Goal: Transaction & Acquisition: Purchase product/service

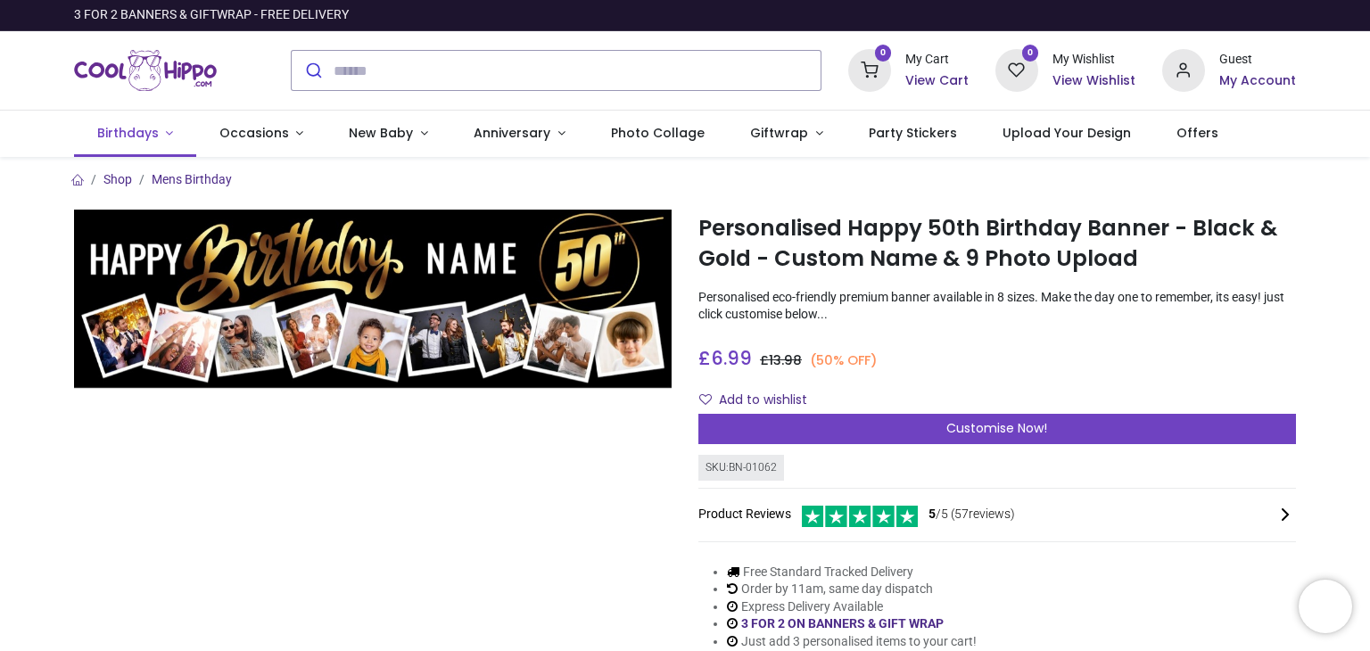
click at [162, 137] on link "Birthdays" at bounding box center [135, 134] width 122 height 46
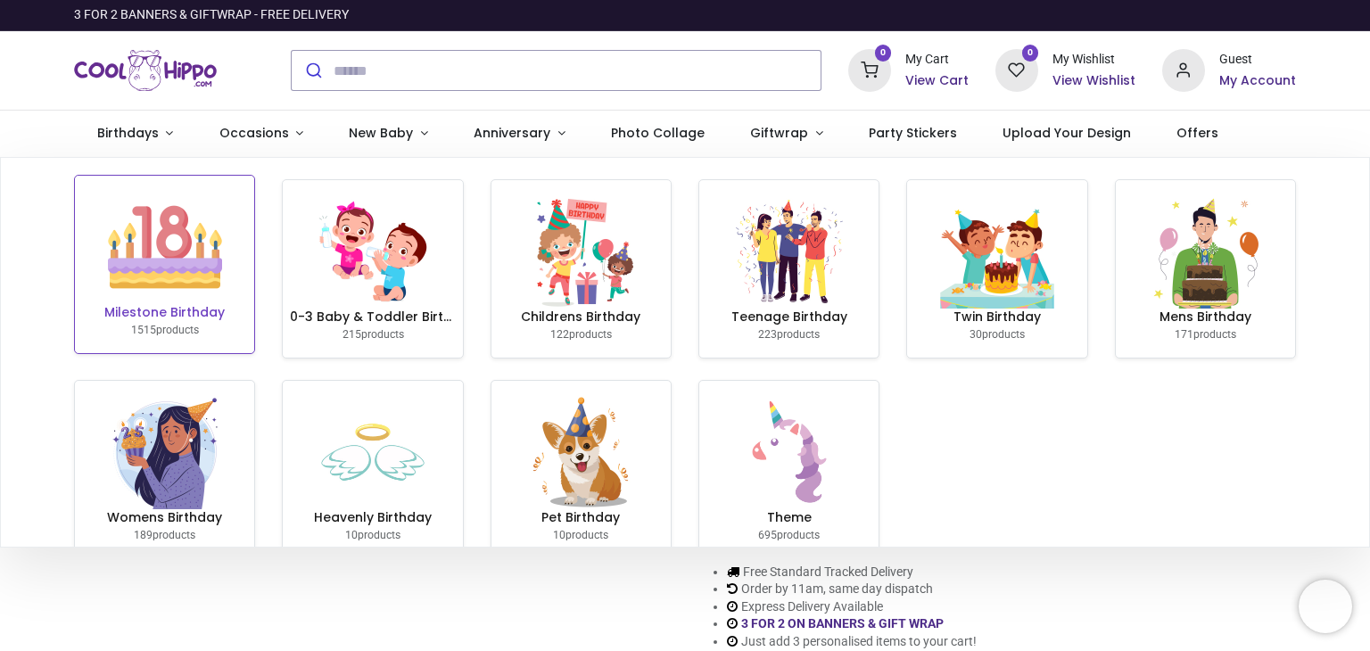
click at [172, 232] on img at bounding box center [165, 247] width 114 height 114
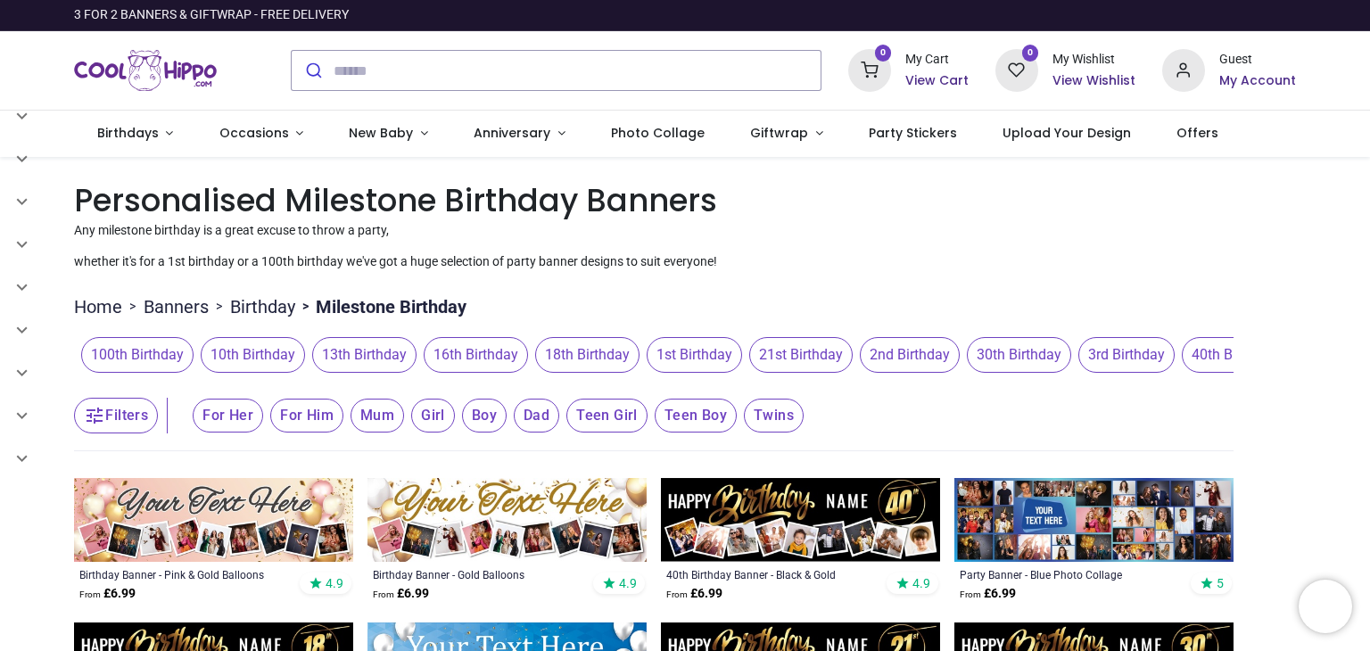
click at [572, 363] on span "18th Birthday" at bounding box center [587, 355] width 104 height 36
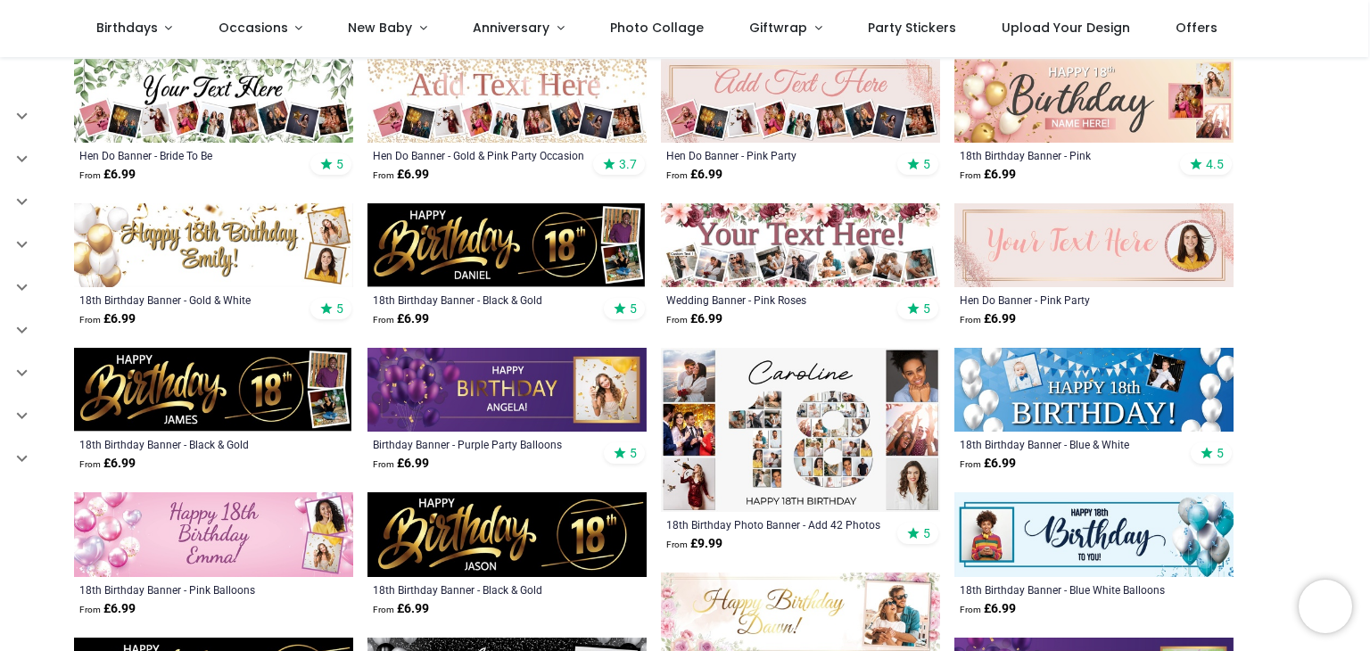
scroll to position [612, 0]
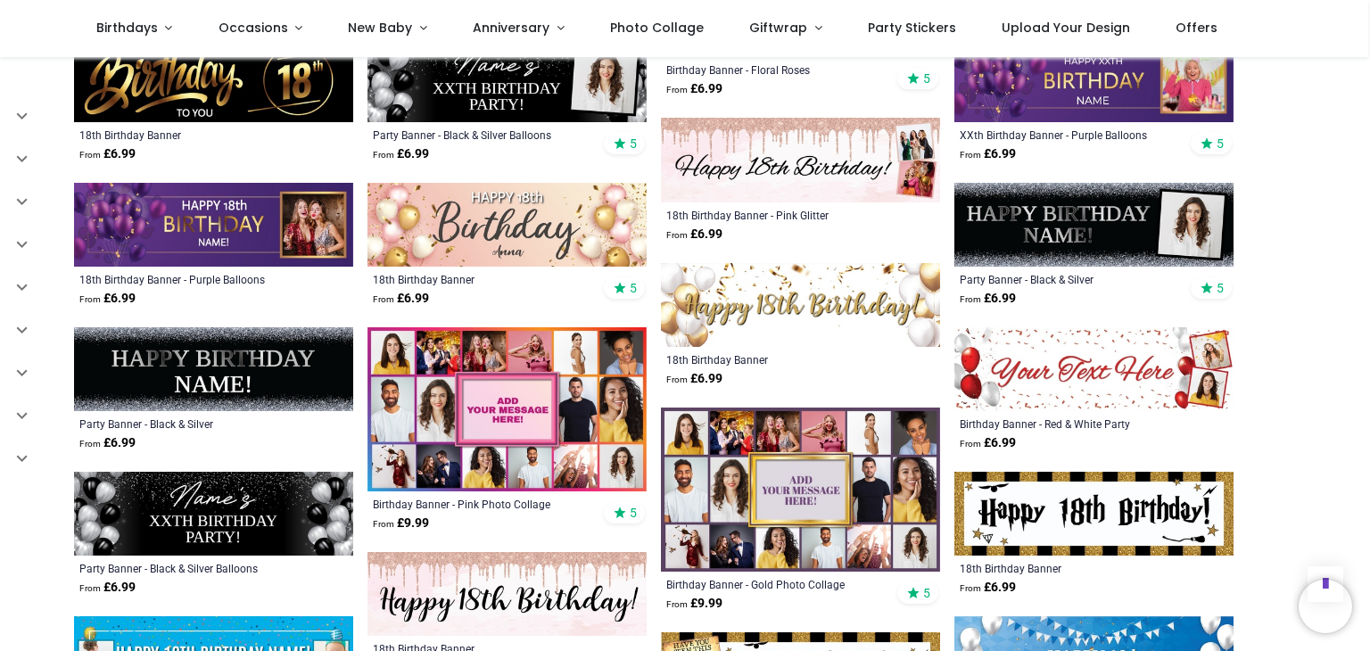
scroll to position [1254, 0]
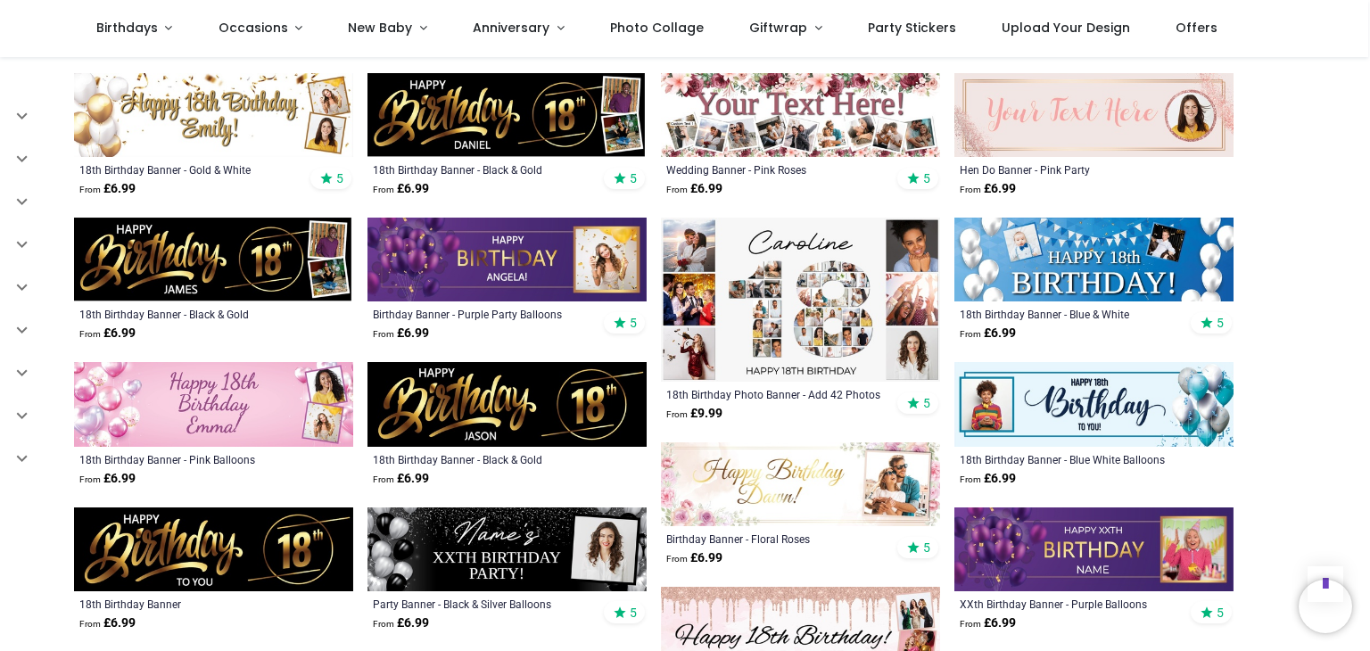
scroll to position [756, 0]
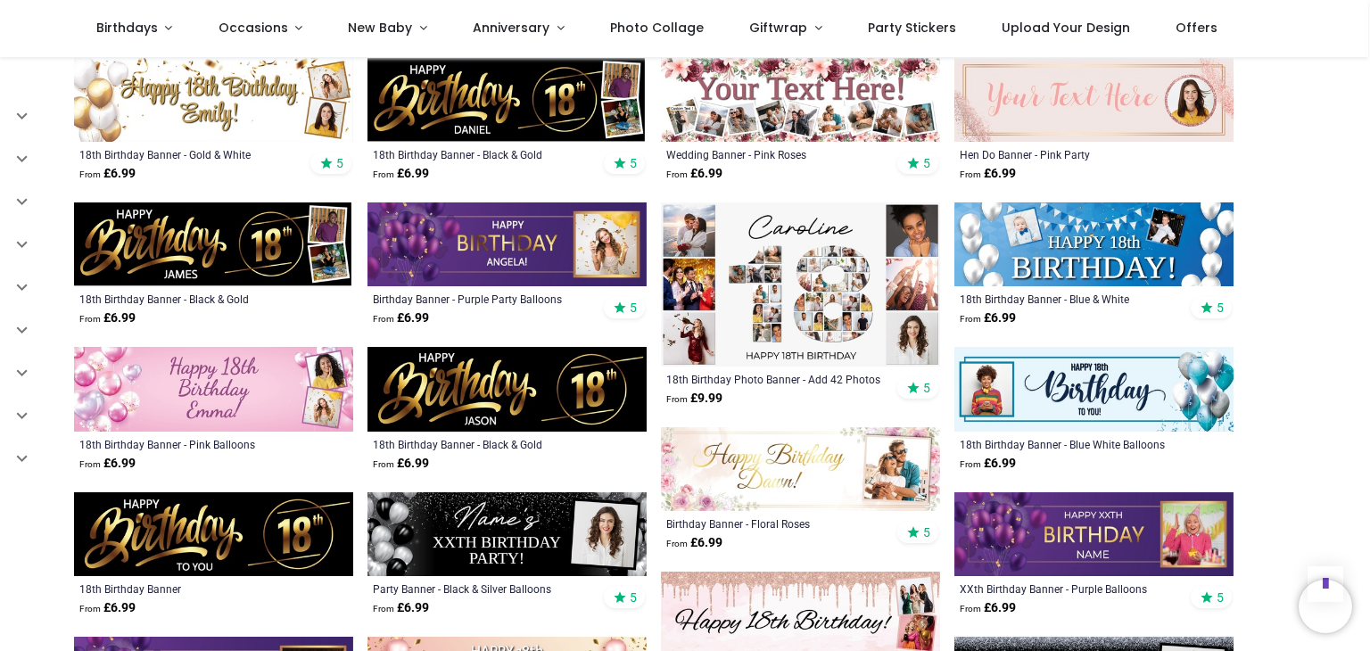
click at [748, 327] on img at bounding box center [800, 285] width 279 height 164
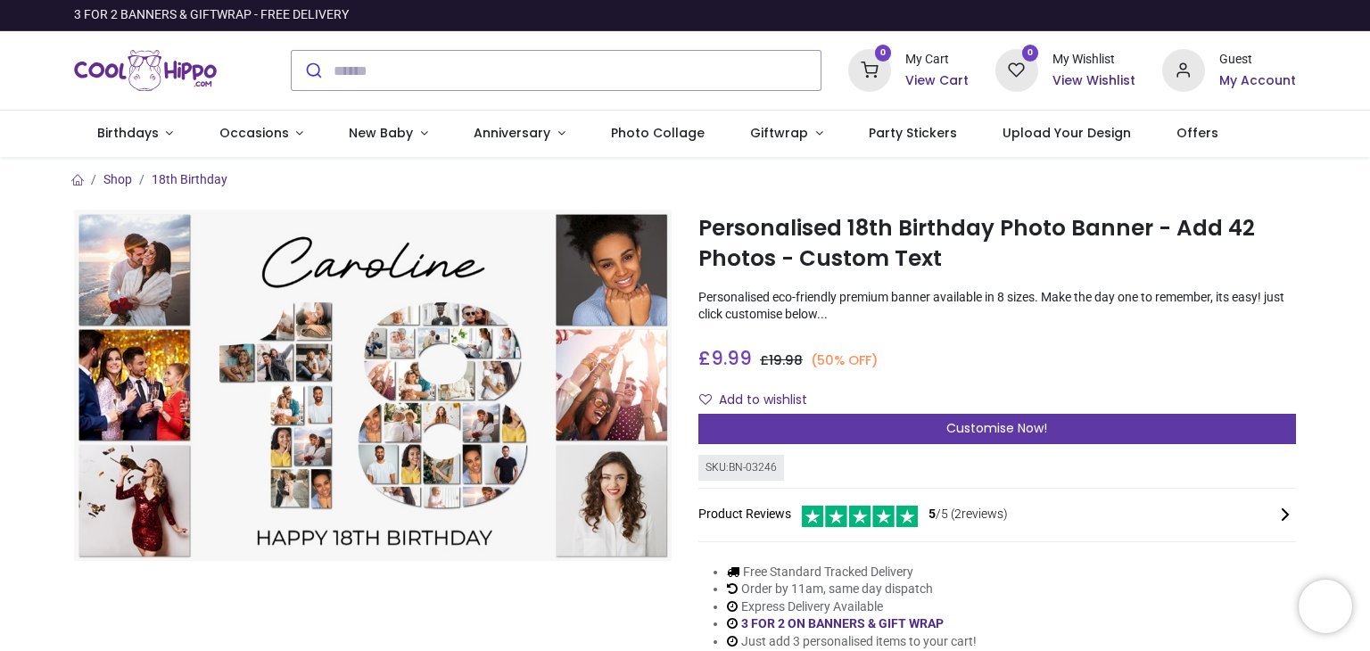
click at [973, 428] on span "Customise Now!" at bounding box center [997, 428] width 101 height 18
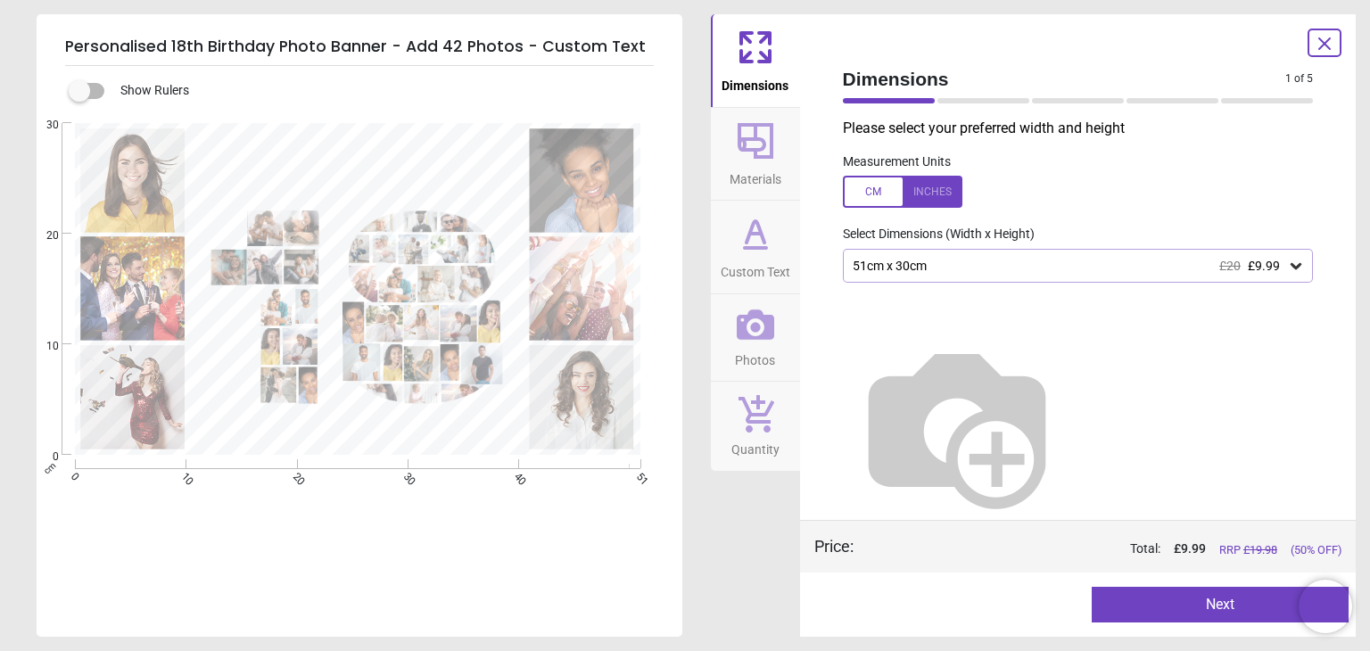
click at [1160, 609] on button "Next" at bounding box center [1220, 605] width 257 height 36
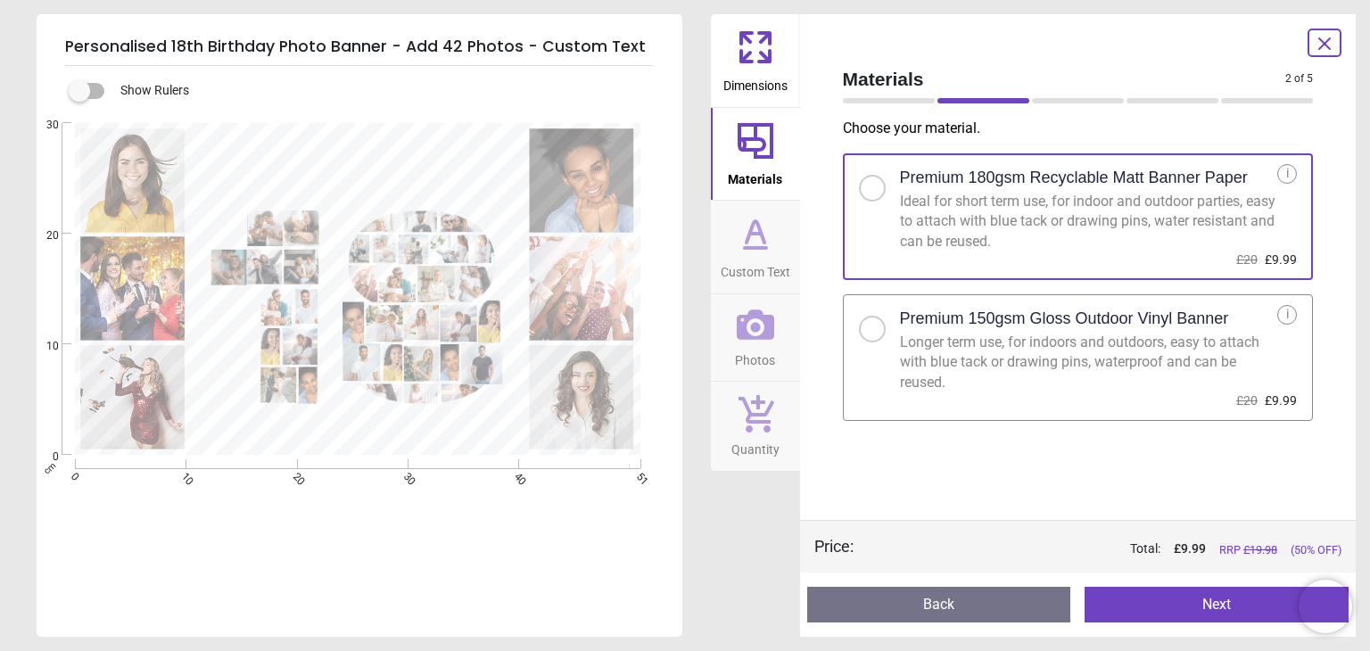
click at [874, 332] on div at bounding box center [872, 329] width 11 height 11
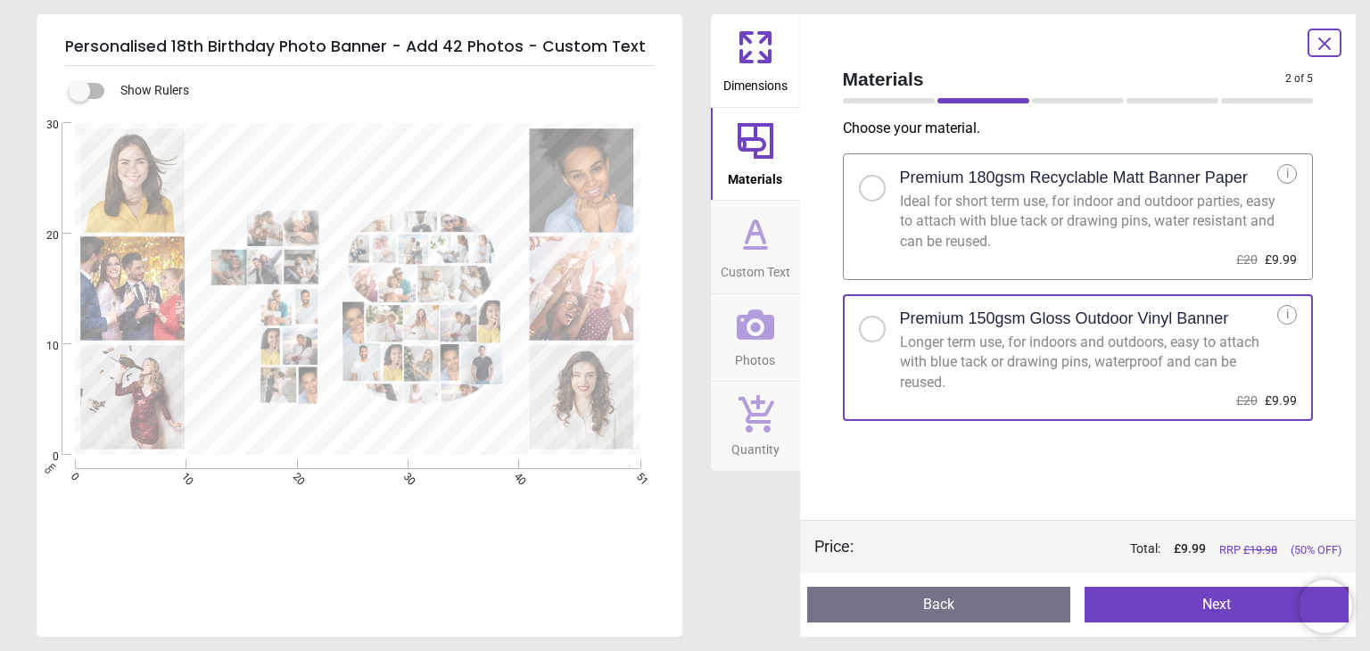
click at [1205, 608] on button "Next" at bounding box center [1217, 605] width 264 height 36
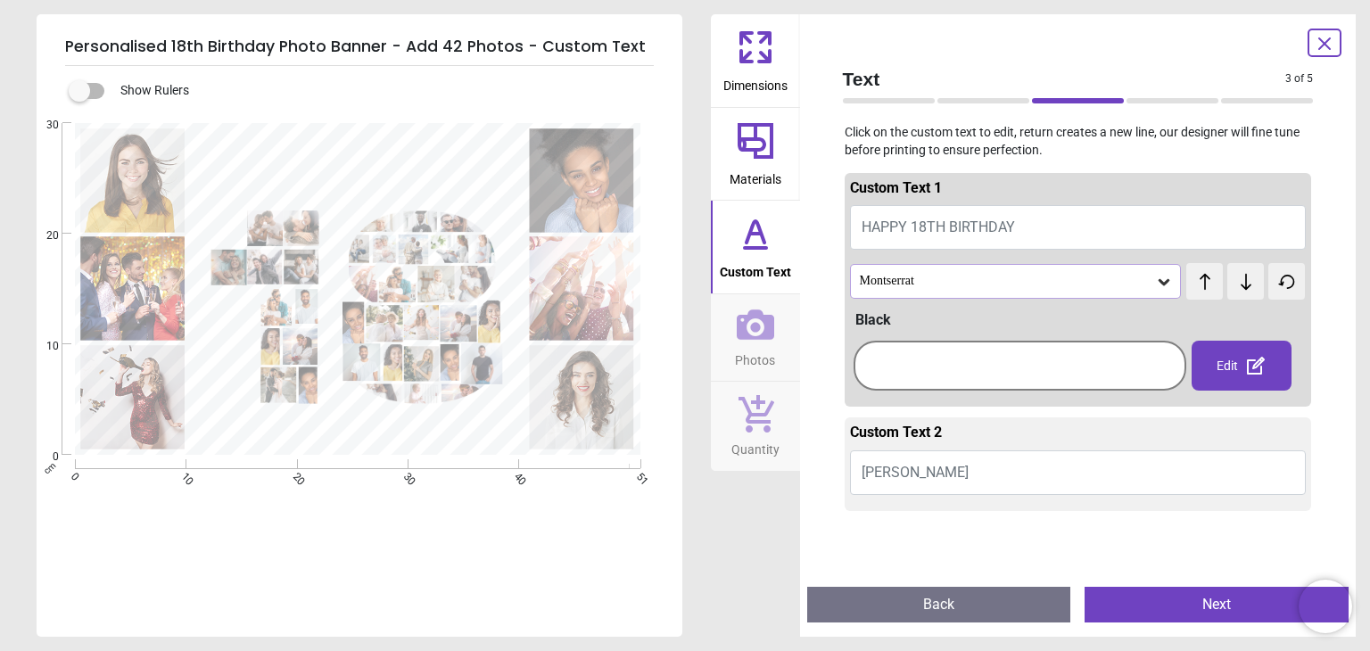
click at [918, 470] on button "Caroline" at bounding box center [1078, 473] width 457 height 45
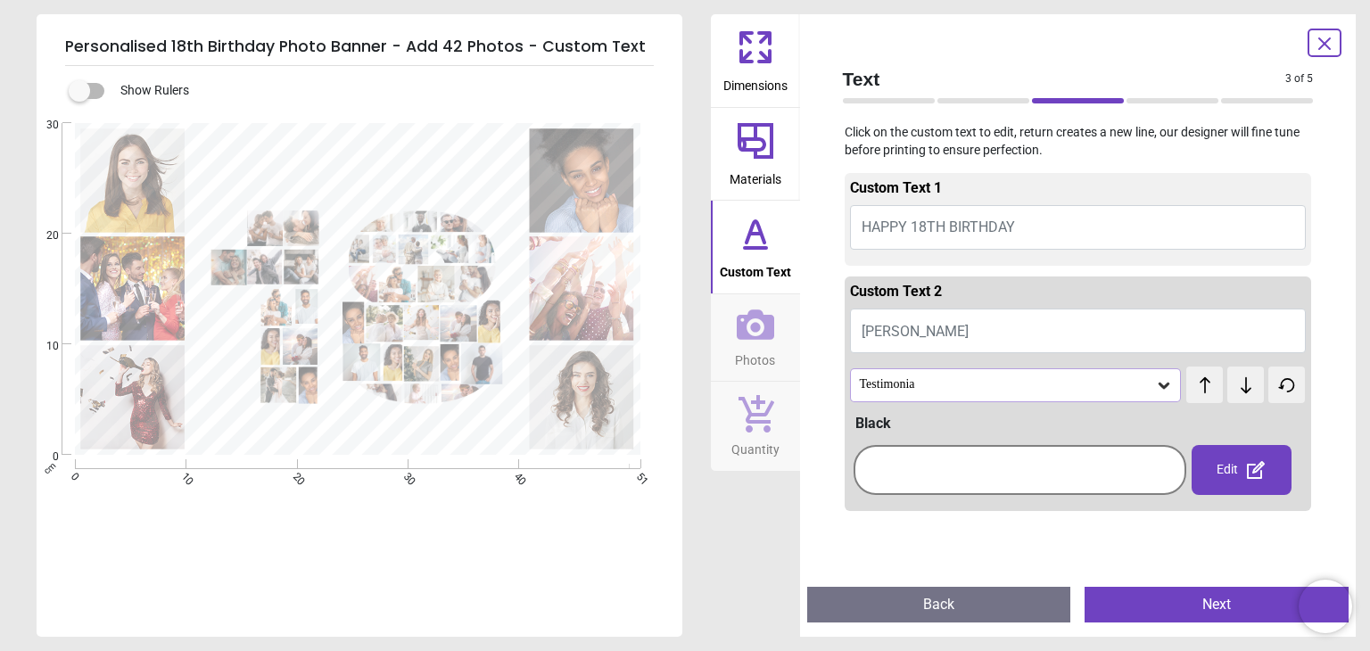
drag, startPoint x: 931, startPoint y: 340, endPoint x: 887, endPoint y: 342, distance: 43.8
click at [887, 342] on button "Caroline" at bounding box center [1078, 331] width 457 height 45
click at [865, 334] on span "Caroline" at bounding box center [915, 331] width 107 height 17
type textarea "******"
click at [1190, 611] on button "Next" at bounding box center [1217, 605] width 264 height 36
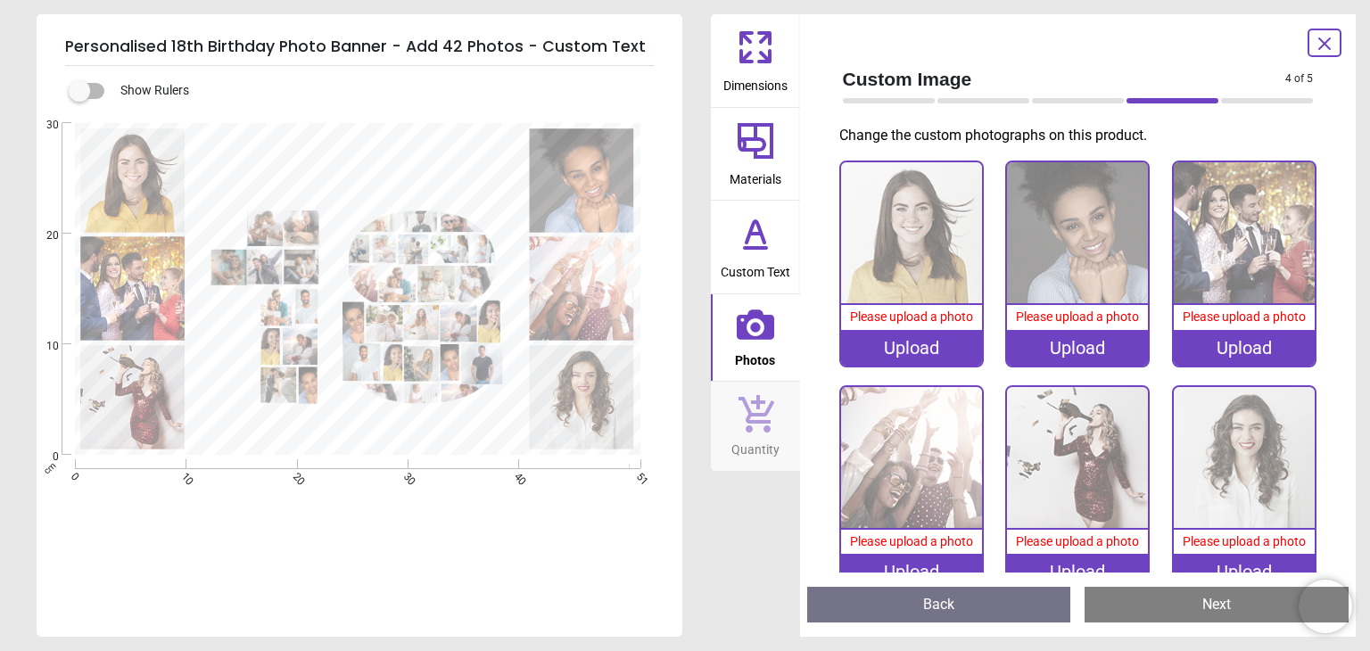
click at [905, 234] on img at bounding box center [911, 232] width 141 height 141
click at [897, 273] on img at bounding box center [911, 232] width 141 height 141
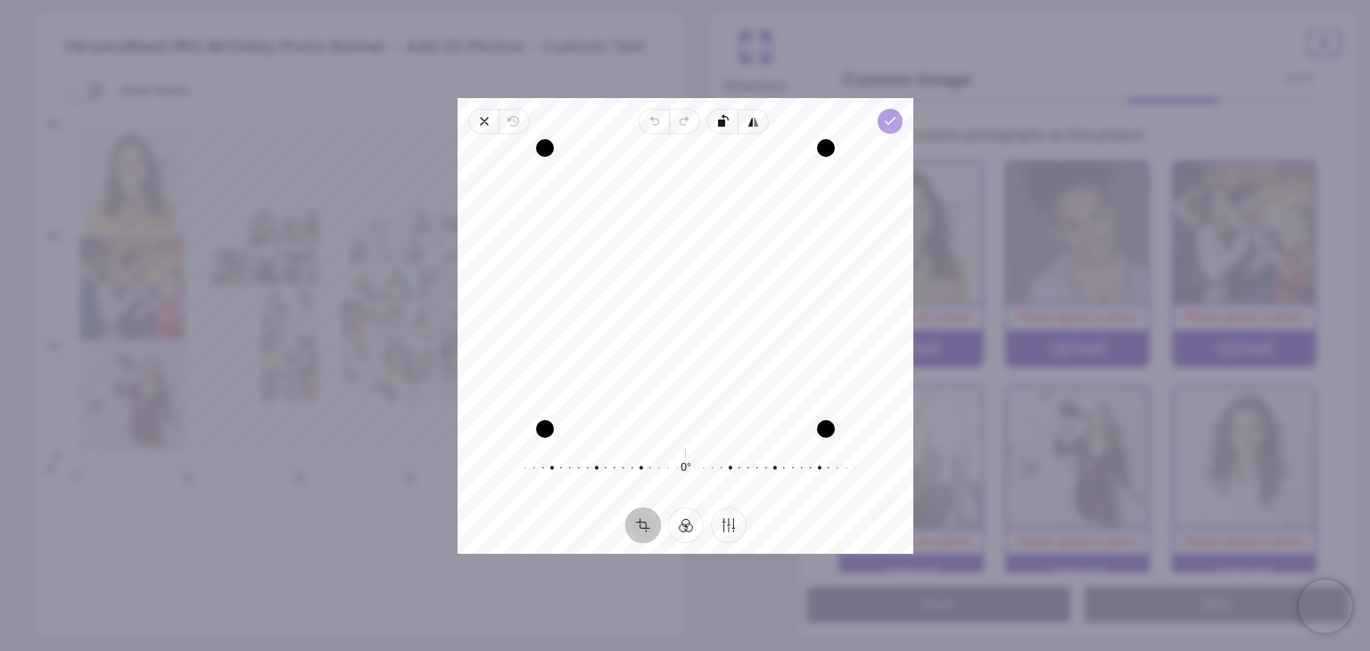
click at [894, 127] on icon "button" at bounding box center [890, 121] width 14 height 14
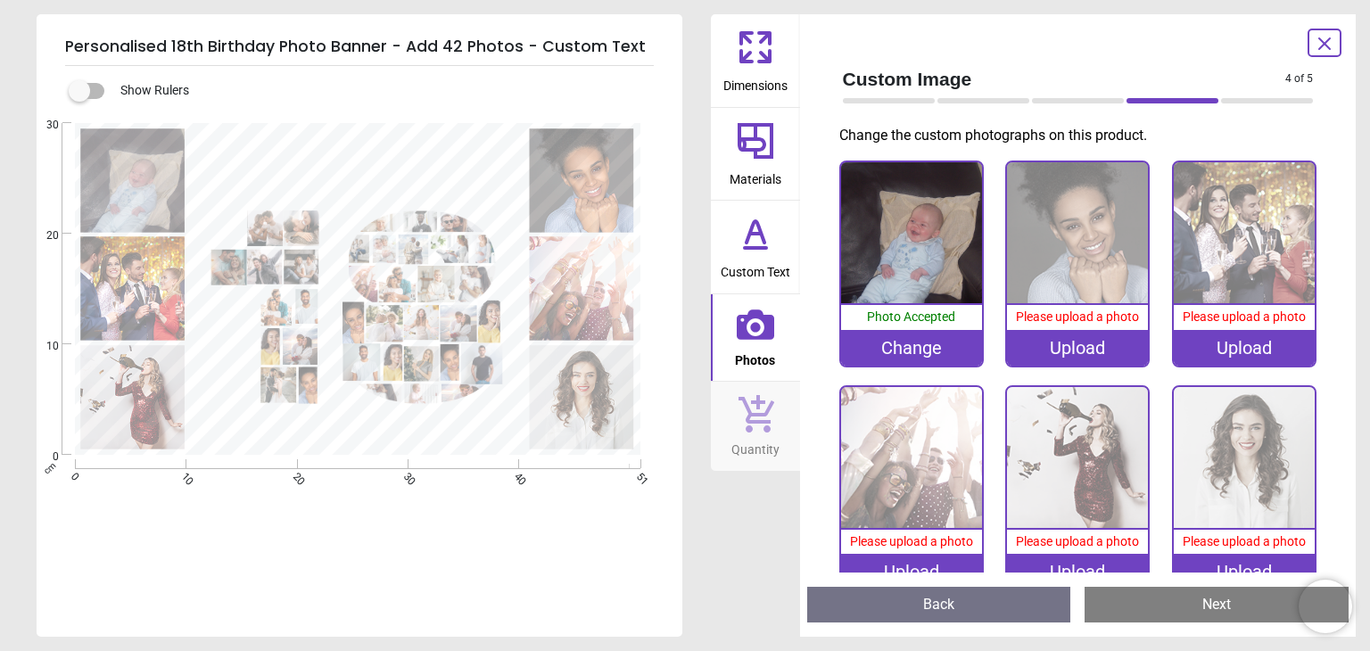
click at [1064, 330] on div "Upload" at bounding box center [1077, 348] width 141 height 36
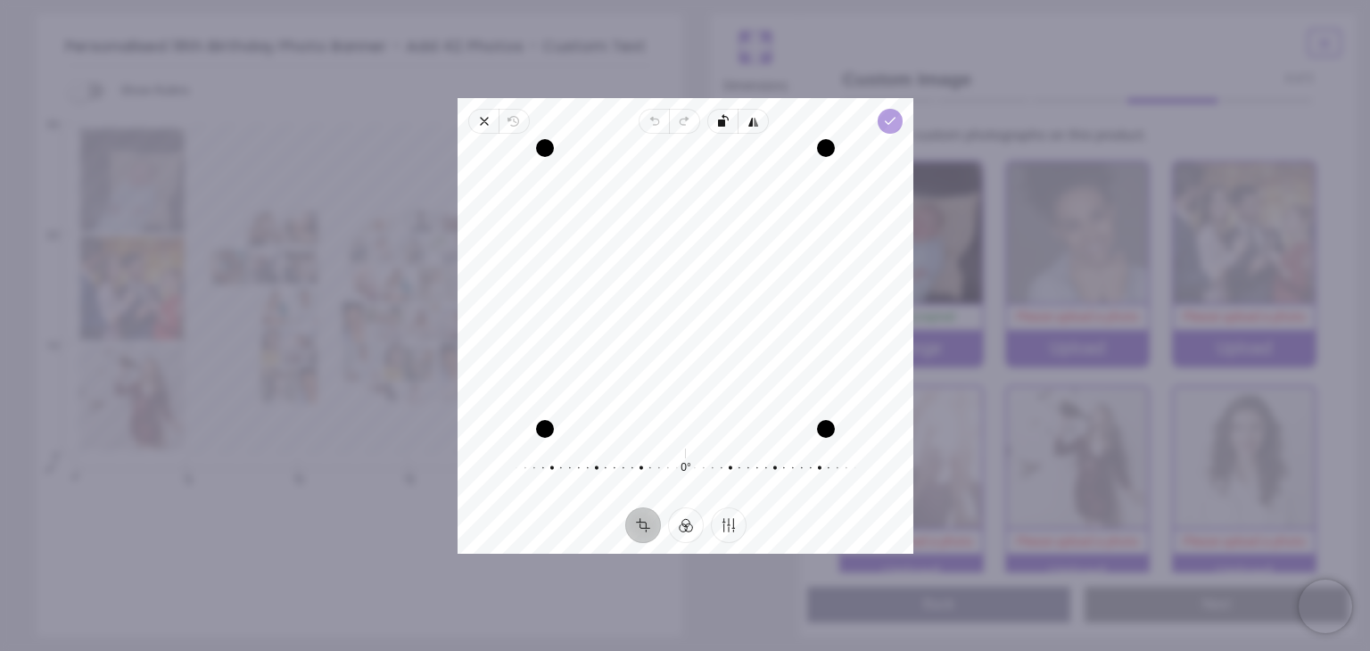
click at [888, 125] on icon "button" at bounding box center [890, 121] width 14 height 14
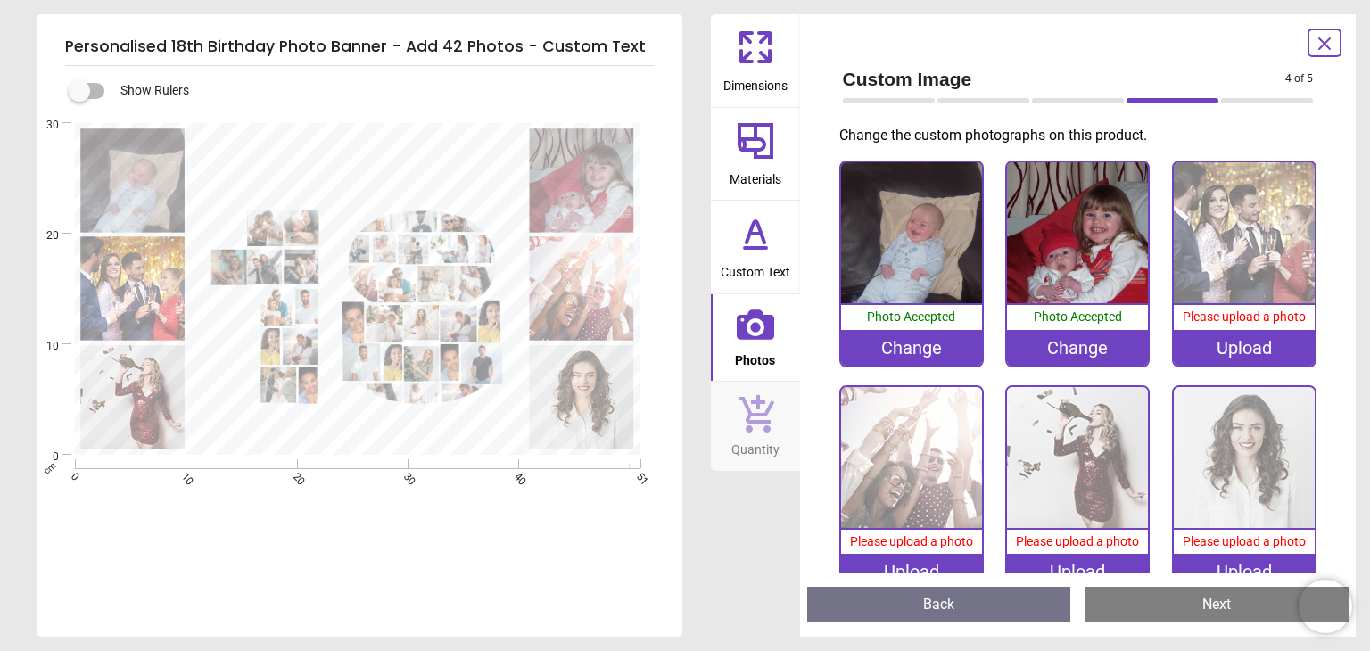
click at [1217, 307] on div "Please upload a photo" at bounding box center [1244, 317] width 141 height 25
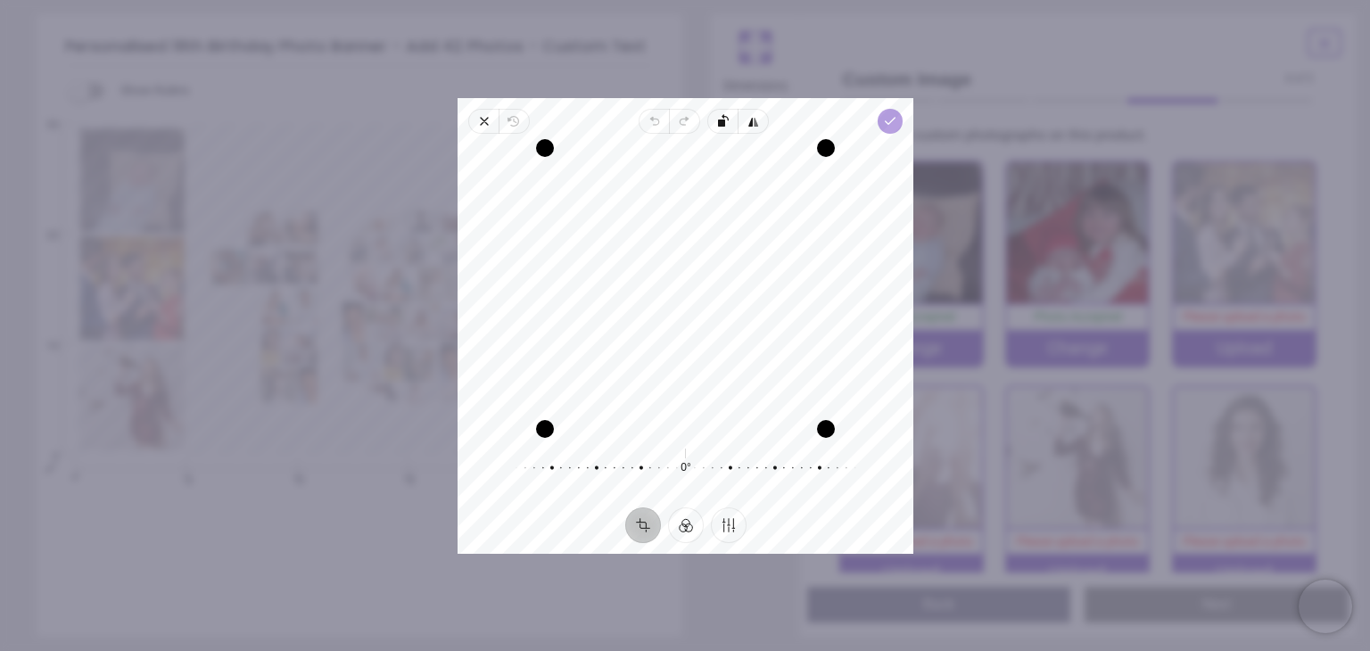
click at [898, 117] on span "Done" at bounding box center [890, 121] width 25 height 25
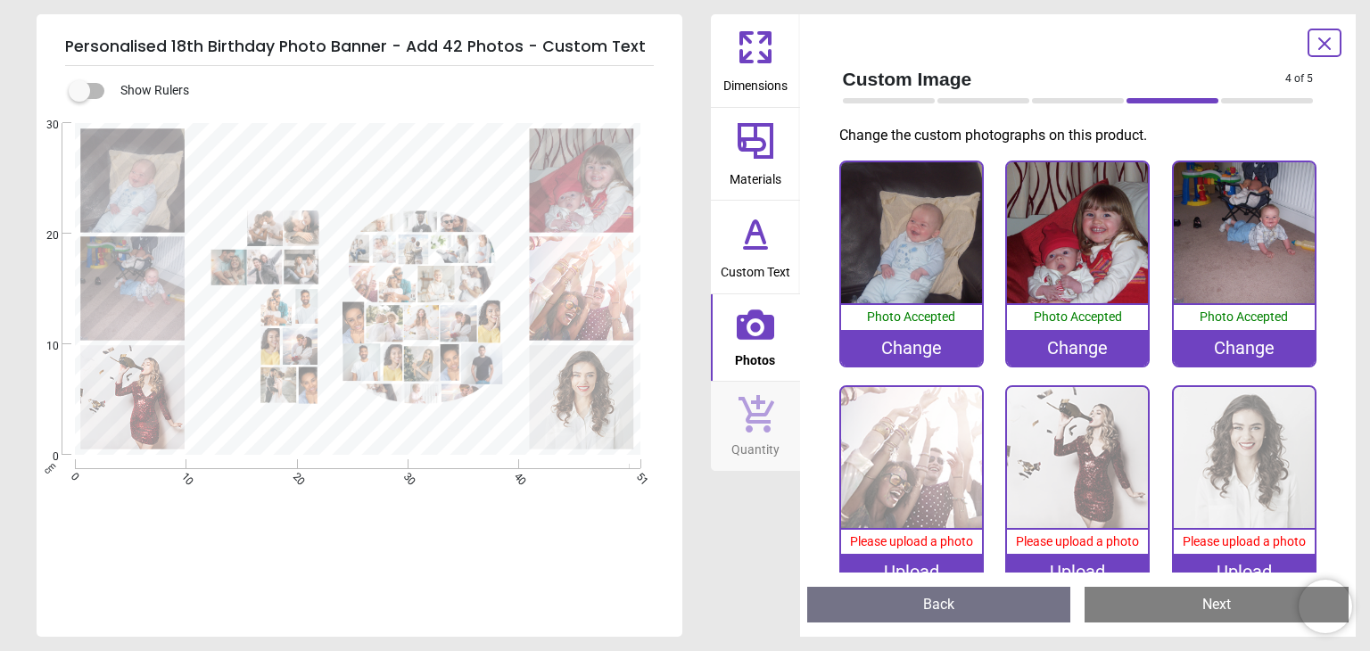
click at [889, 459] on img at bounding box center [911, 457] width 141 height 141
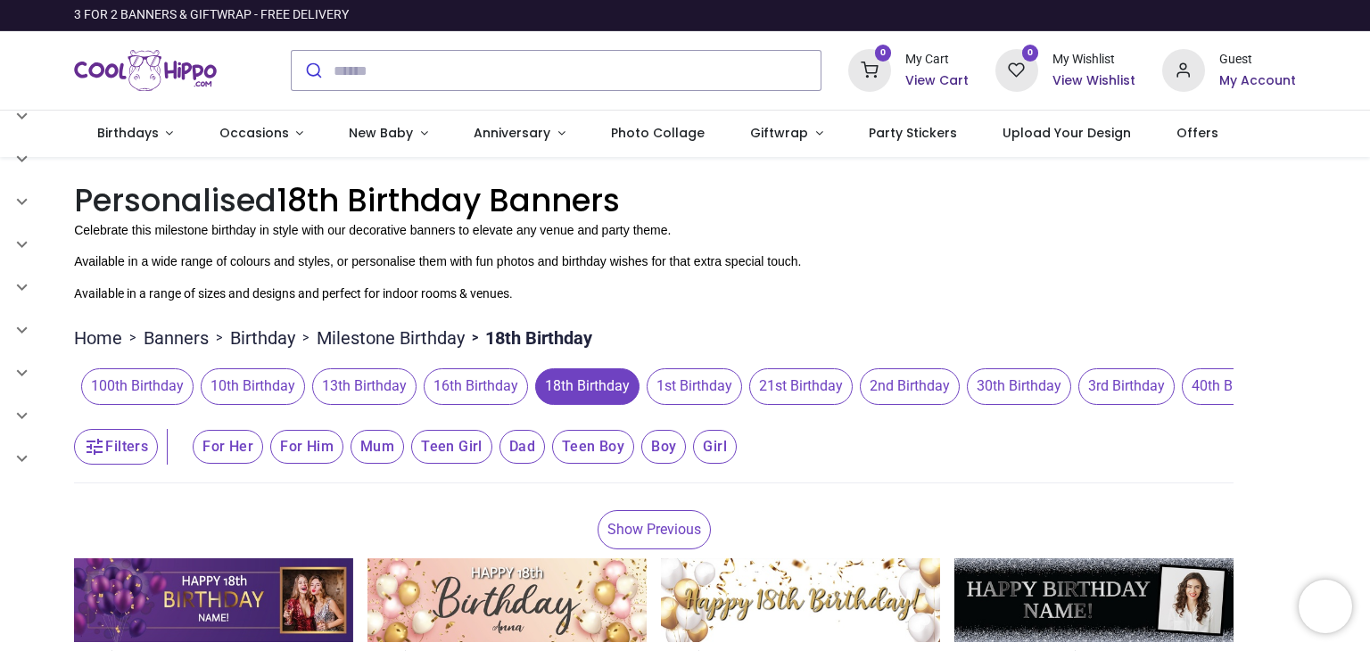
click at [592, 385] on span "18th Birthday" at bounding box center [587, 386] width 104 height 36
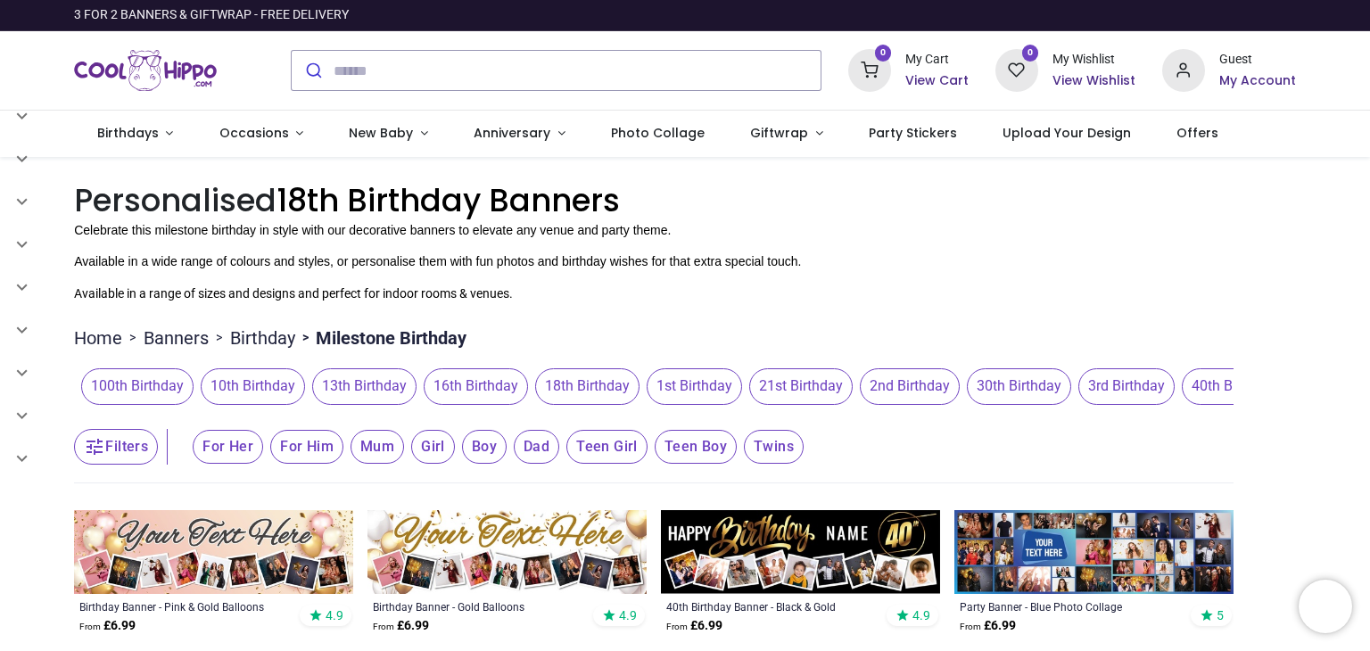
click at [573, 391] on span "18th Birthday" at bounding box center [587, 386] width 104 height 36
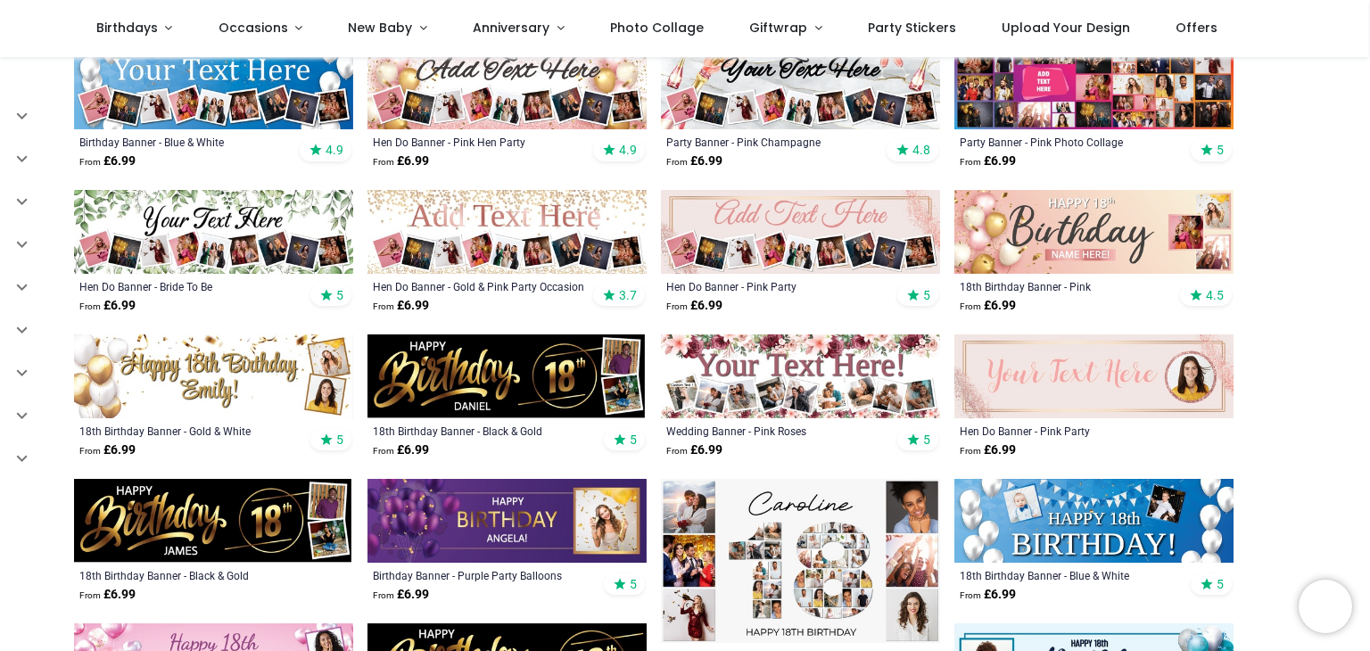
scroll to position [535, 0]
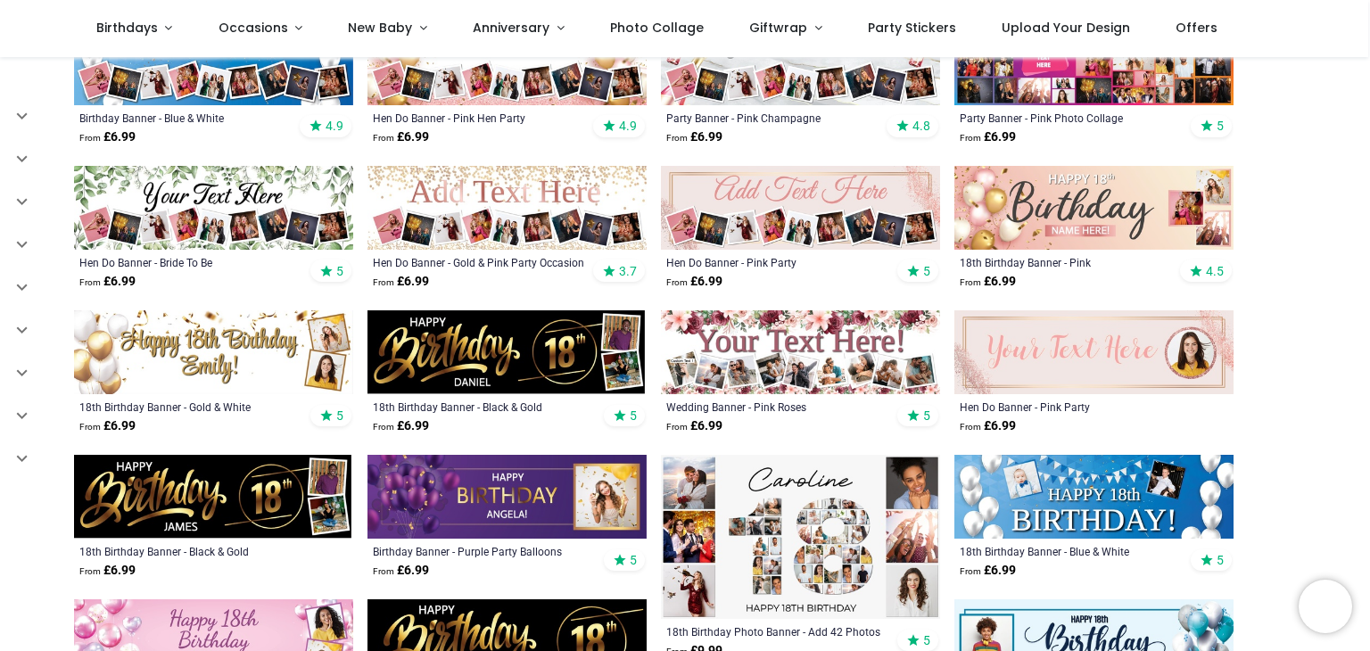
click at [769, 549] on img at bounding box center [800, 537] width 279 height 164
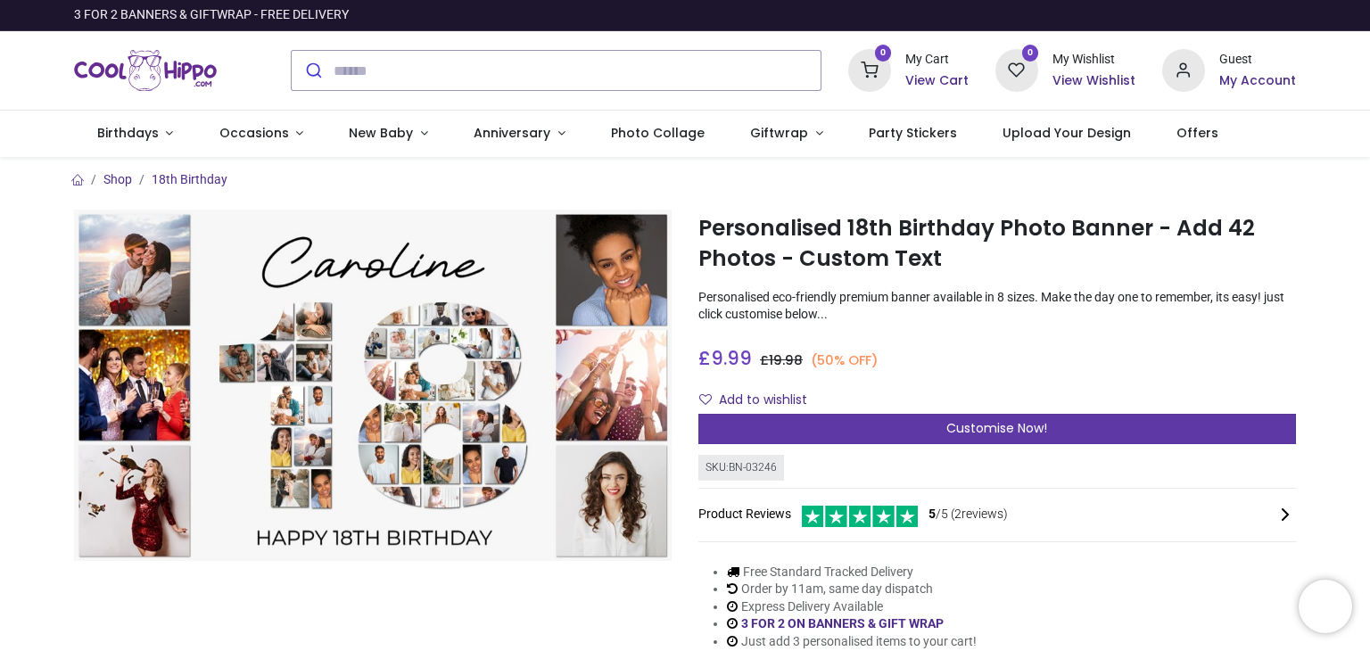
click at [1202, 429] on div "Customise Now!" at bounding box center [998, 429] width 598 height 30
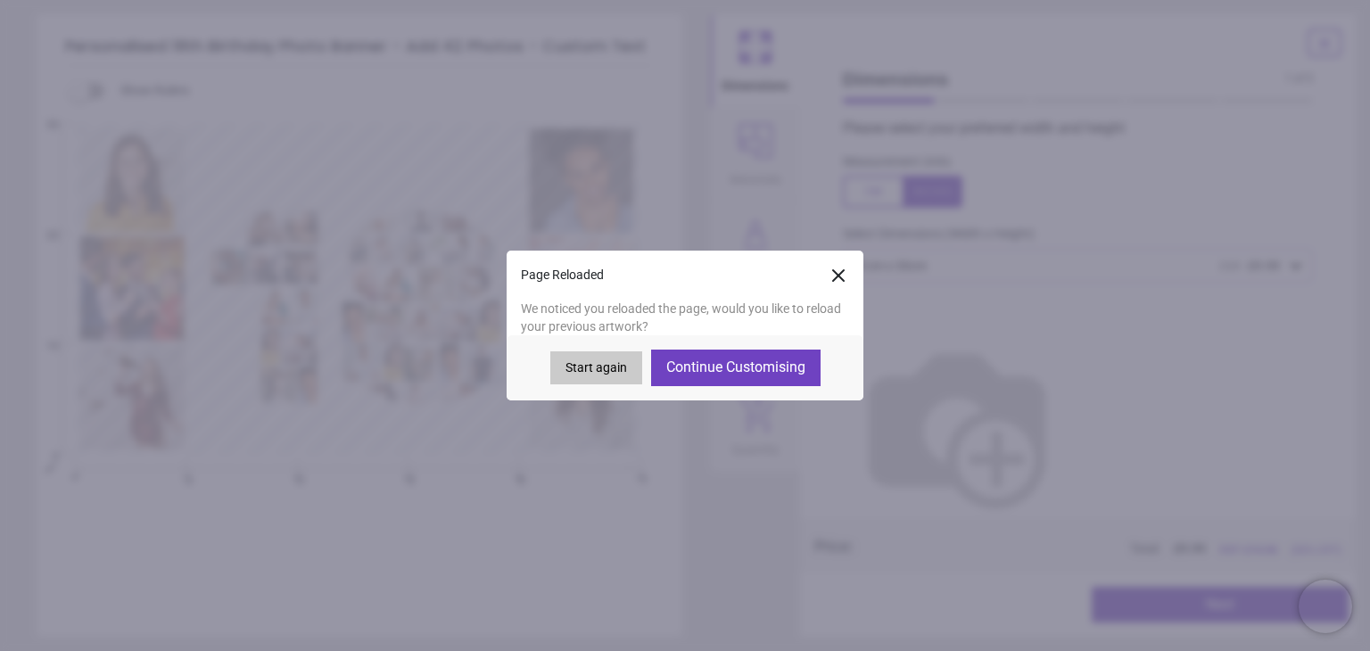
click at [797, 367] on button "Continue Customising" at bounding box center [736, 368] width 170 height 36
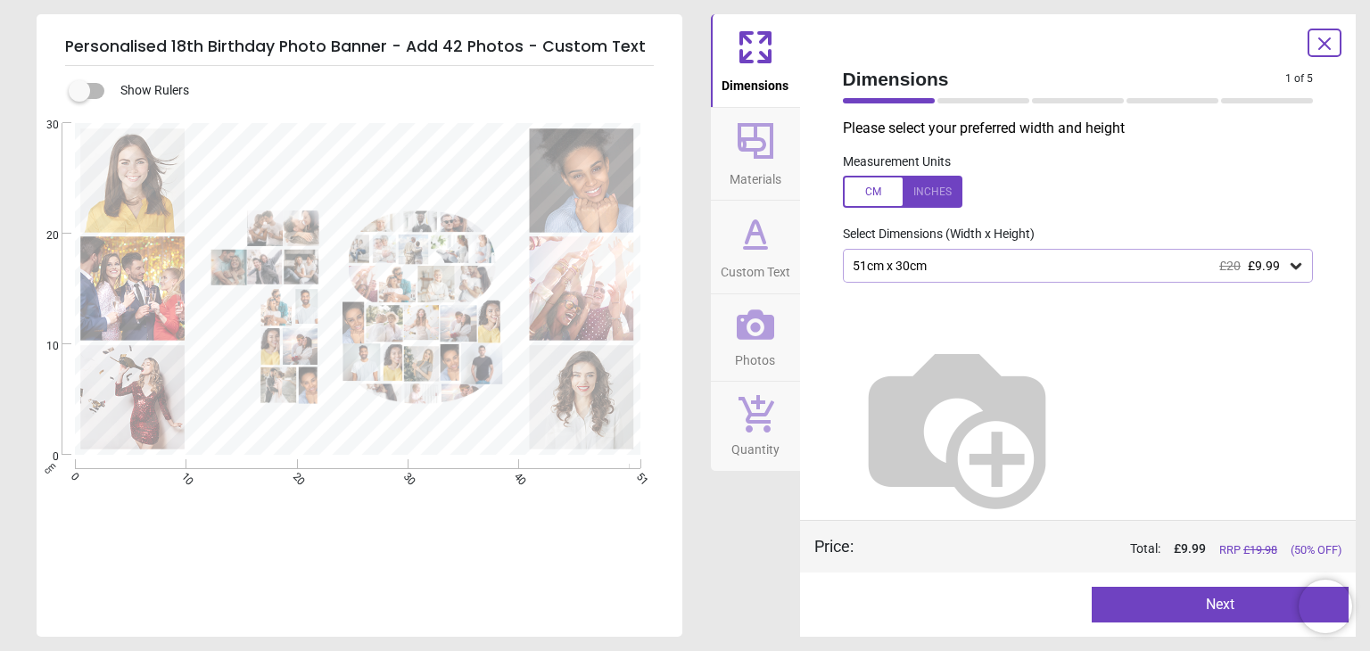
type textarea "******"
